Goal: Find contact information: Find contact information

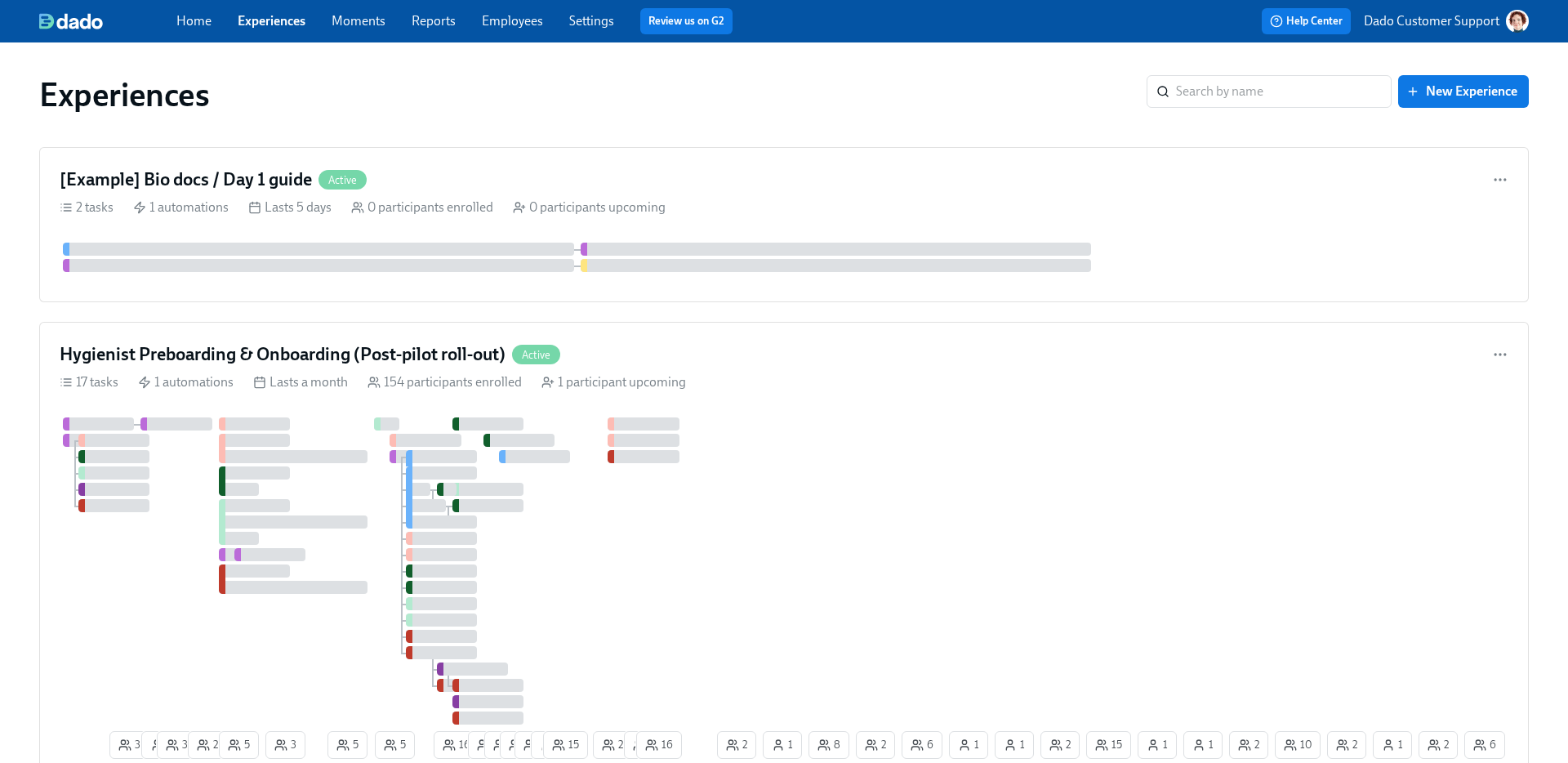
click at [576, 19] on link "Settings" at bounding box center [591, 20] width 45 height 15
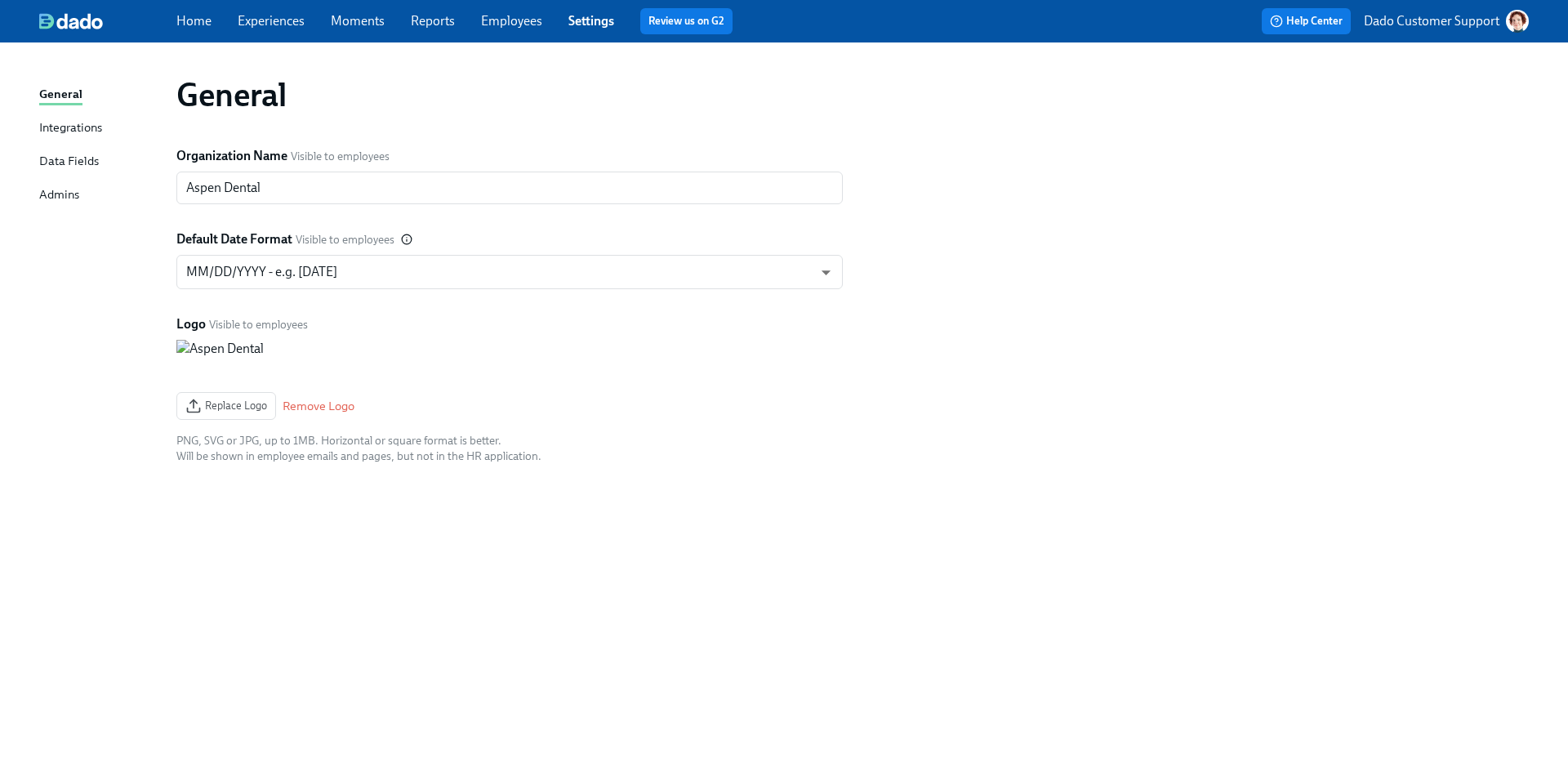
click at [71, 126] on div "Integrations" at bounding box center [70, 128] width 63 height 20
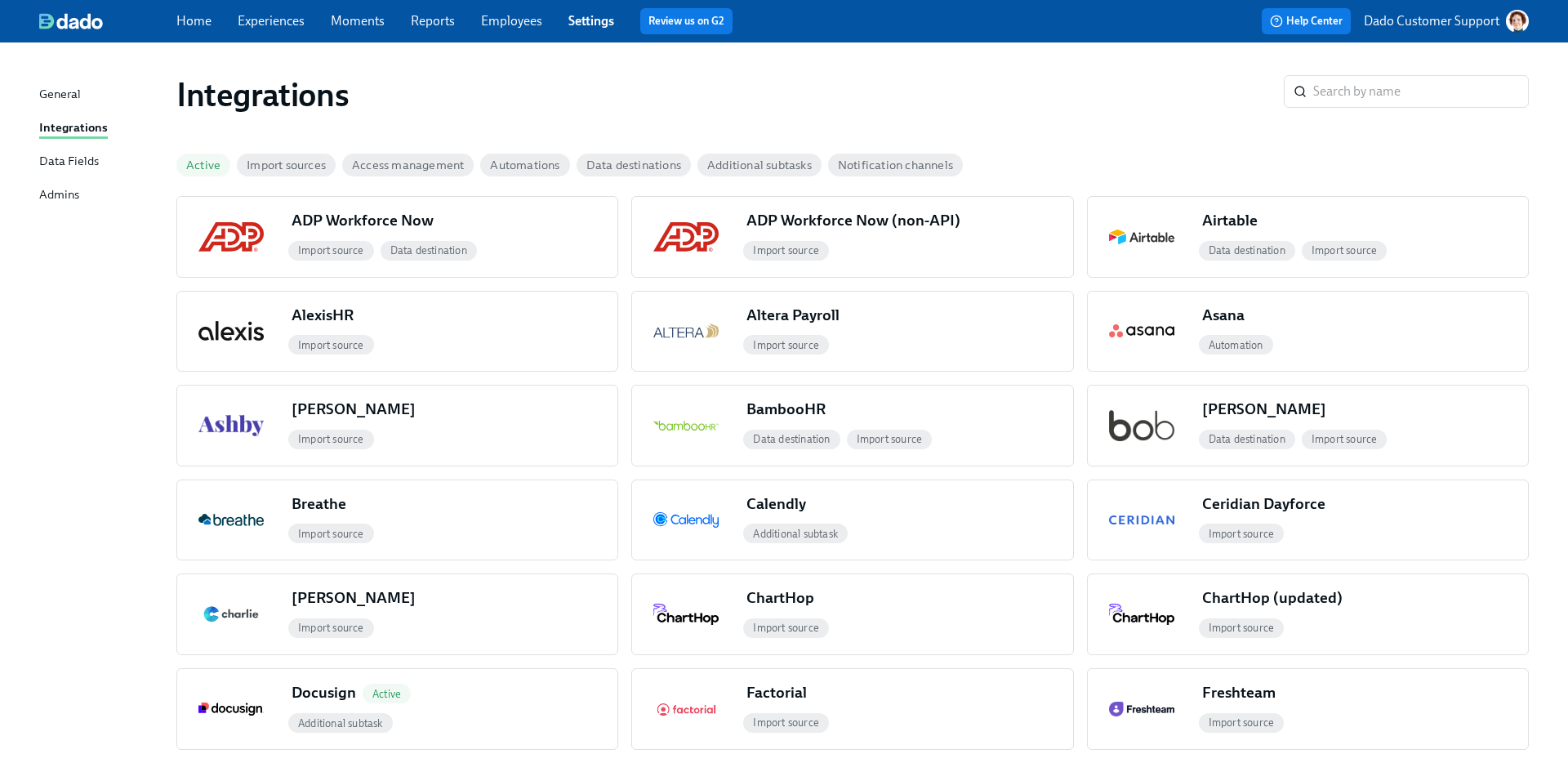
click at [201, 180] on div "Active" at bounding box center [207, 165] width 60 height 35
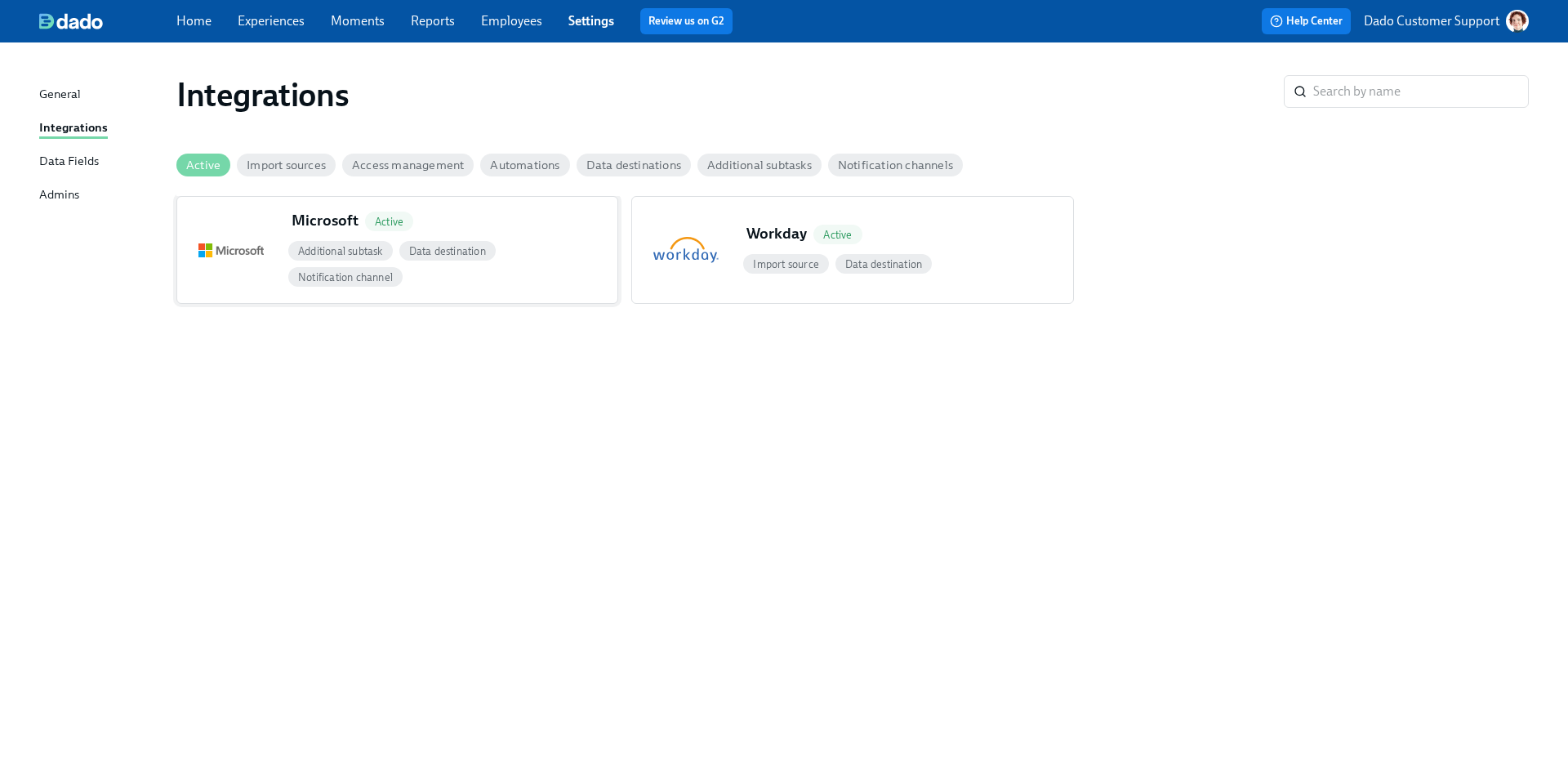
click at [400, 240] on div "Data destination" at bounding box center [447, 250] width 103 height 26
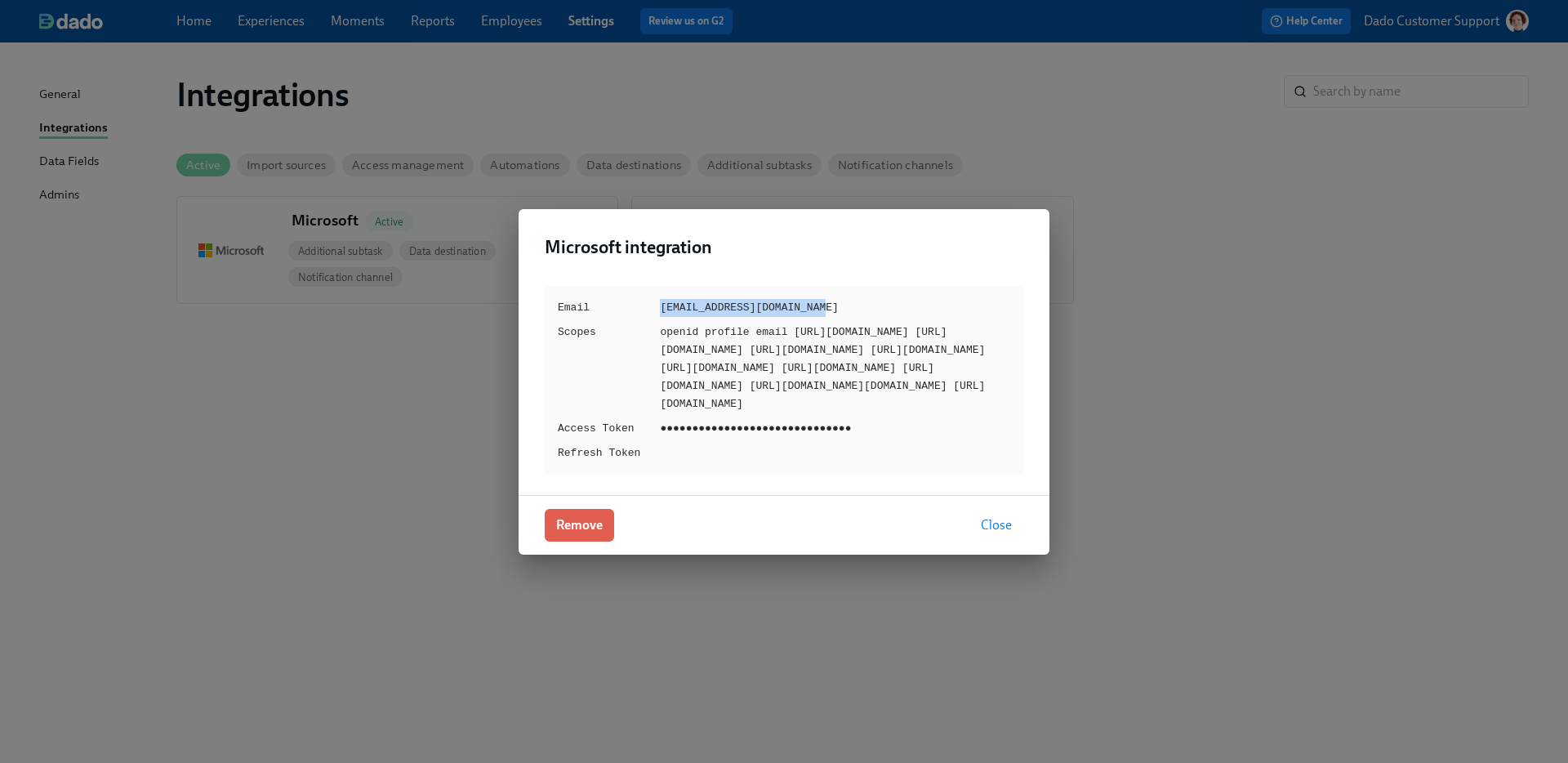
drag, startPoint x: 642, startPoint y: 266, endPoint x: 871, endPoint y: 267, distance: 229.0
click at [871, 286] on div "Email [EMAIL_ADDRESS][DOMAIN_NAME] Scopes openid profile email [URL][DOMAIN_NAM…" at bounding box center [784, 381] width 478 height 190
copy div "[EMAIL_ADDRESS][DOMAIN_NAME]"
